Goal: Use online tool/utility

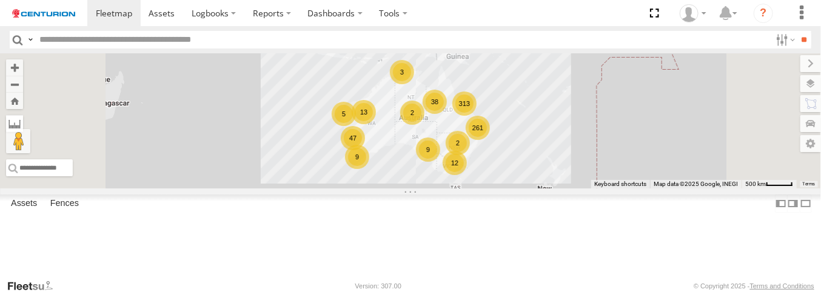
click at [23, 124] on label at bounding box center [14, 123] width 17 height 17
click at [369, 176] on div "261 313 5 9 47 12 38 9 3 13 2 2" at bounding box center [410, 120] width 821 height 135
click at [0, 0] on label at bounding box center [0, 0] width 0 height 0
click at [405, 178] on div "261 313 5 9 47 12 38 9 3 13 2 2" at bounding box center [410, 120] width 821 height 135
click at [445, 139] on div "261 313 5 10 47 11 38 9 3 13 2 2" at bounding box center [410, 120] width 821 height 135
